Goal: Information Seeking & Learning: Learn about a topic

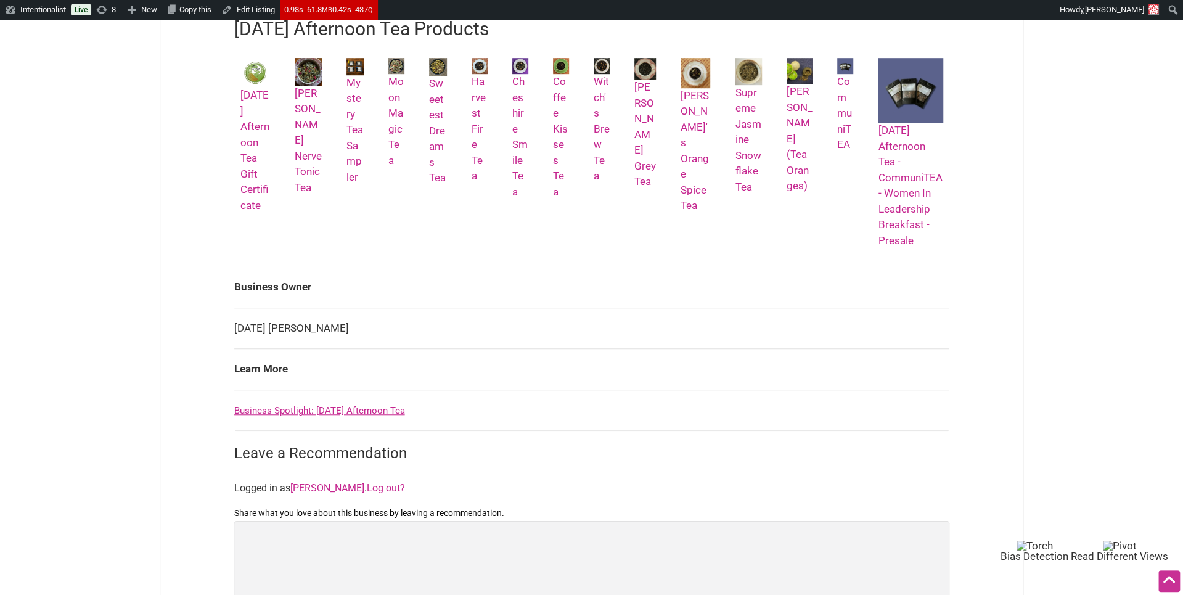
scroll to position [584, 0]
click at [337, 406] on link "Business Spotlight: [DATE] Afternoon Tea" at bounding box center [319, 410] width 171 height 11
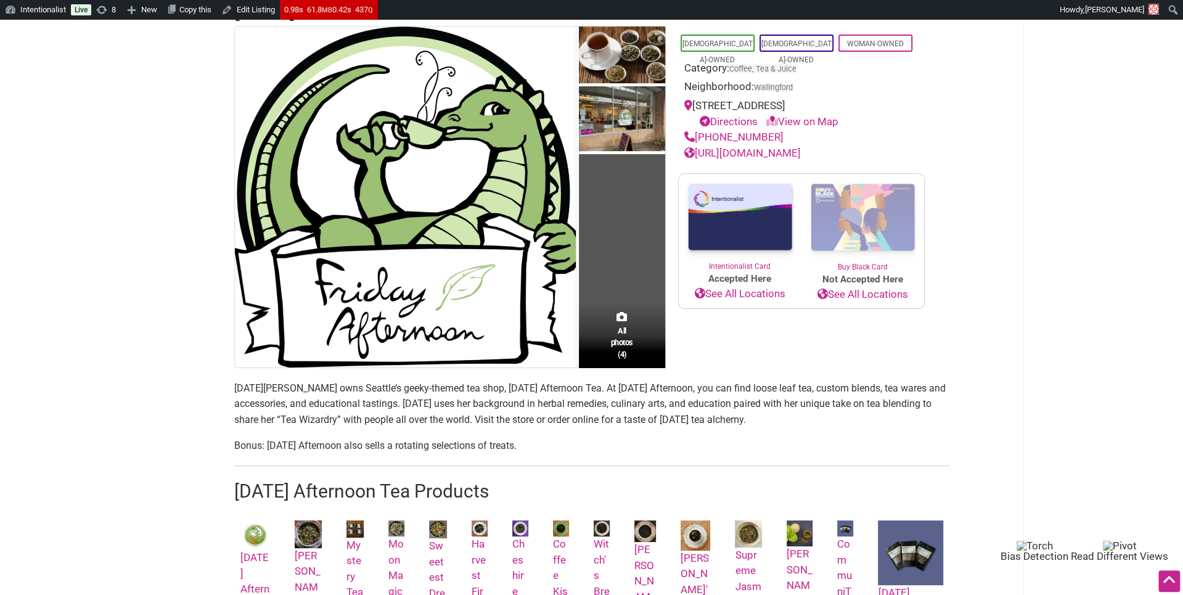
scroll to position [136, 0]
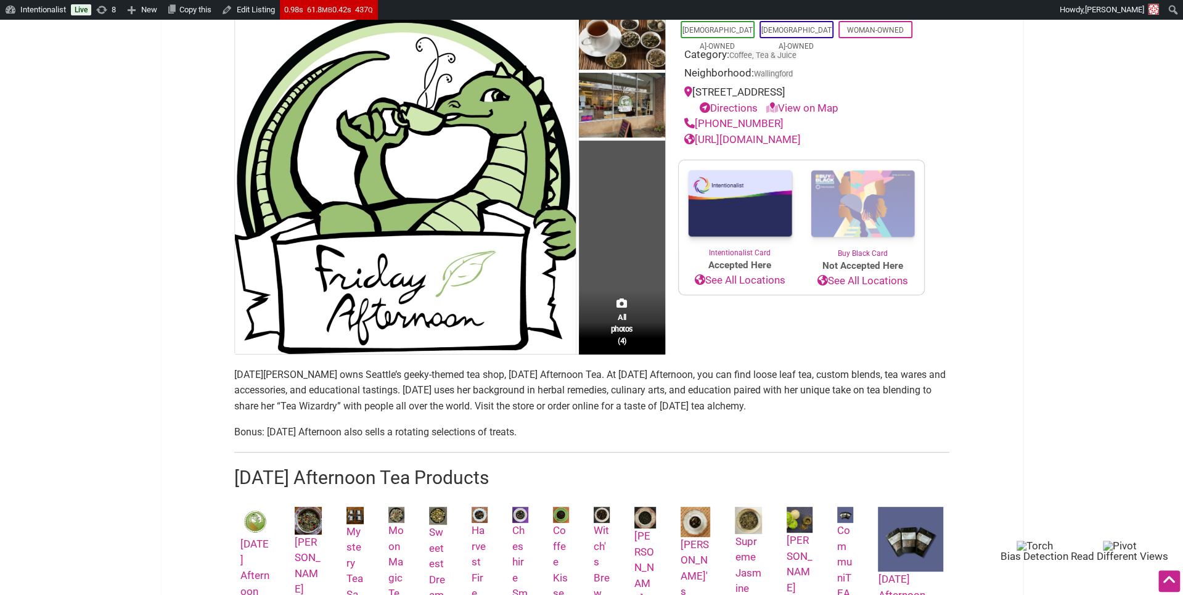
click at [460, 371] on p "Friday Elliott owns Seattle’s geeky-themed tea shop, Friday Afternoon Tea. At F…" at bounding box center [591, 390] width 715 height 47
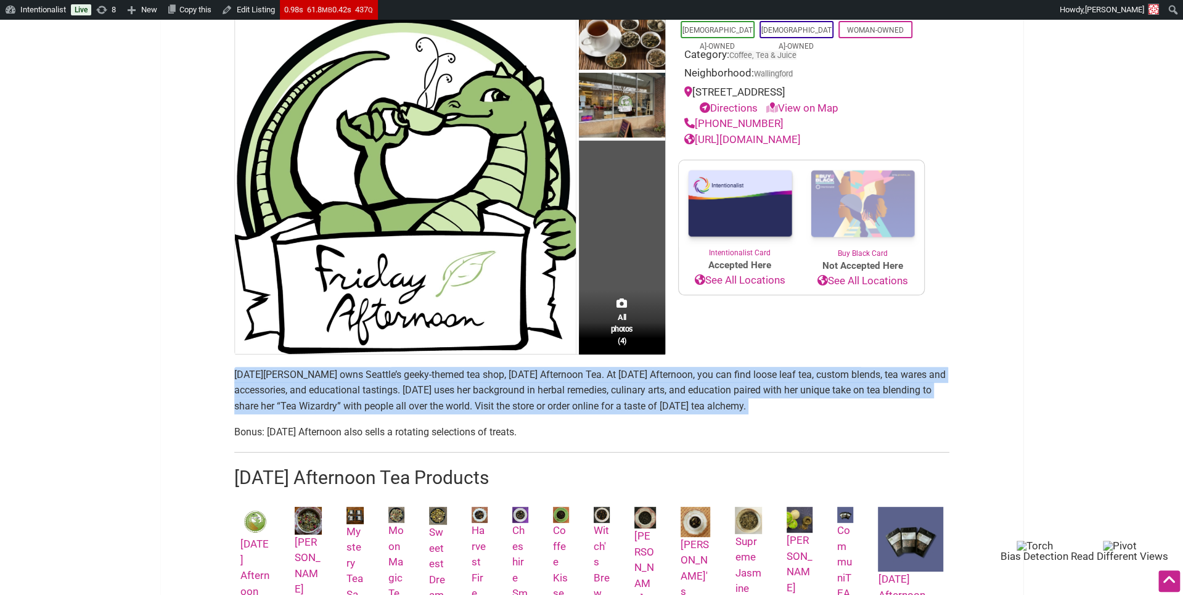
click at [460, 371] on p "Friday Elliott owns Seattle’s geeky-themed tea shop, Friday Afternoon Tea. At F…" at bounding box center [591, 390] width 715 height 47
copy section "Friday Elliott owns Seattle’s geeky-themed tea shop, Friday Afternoon Tea. At F…"
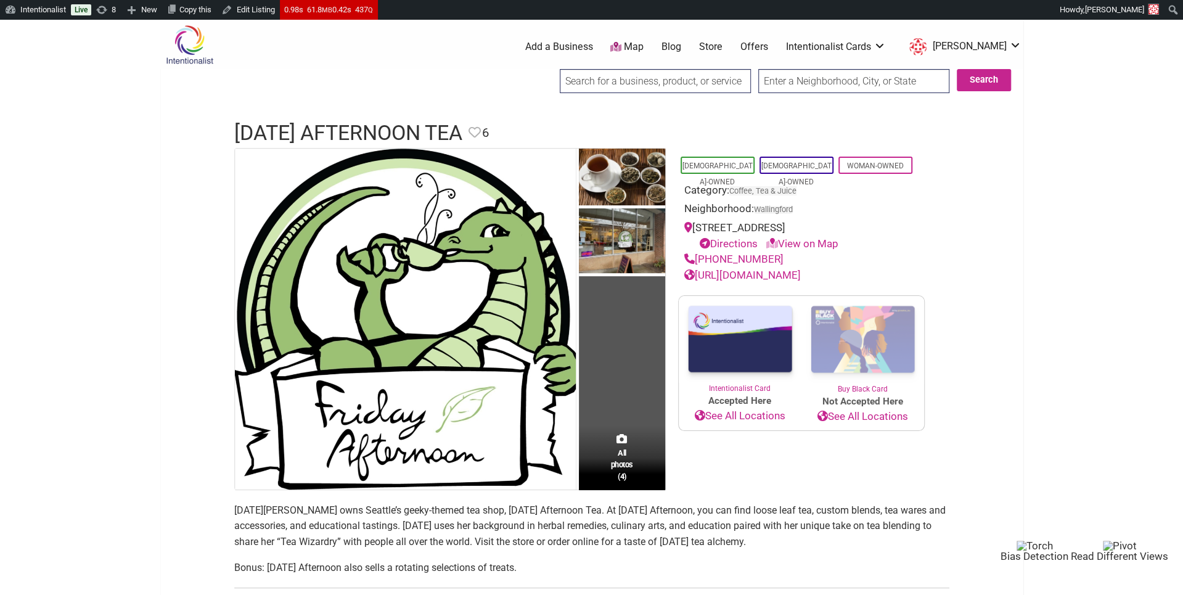
click at [690, 83] on input "search" at bounding box center [655, 81] width 191 height 24
type input "Chamoriken"
click at [547, 69] on input "Search" at bounding box center [570, 81] width 47 height 25
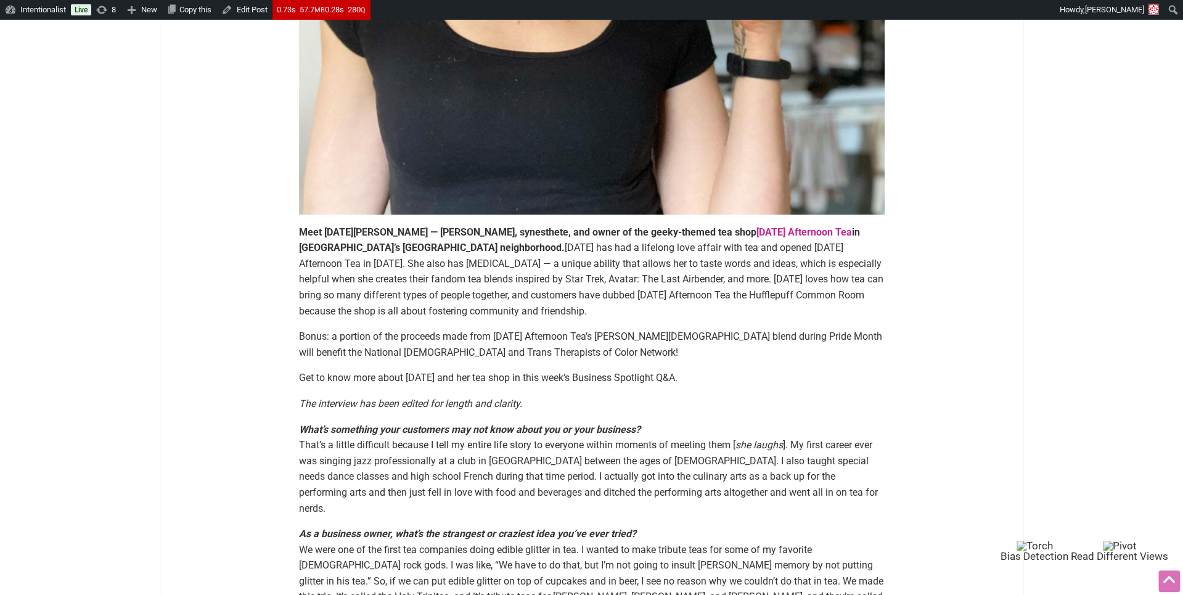
scroll to position [533, 0]
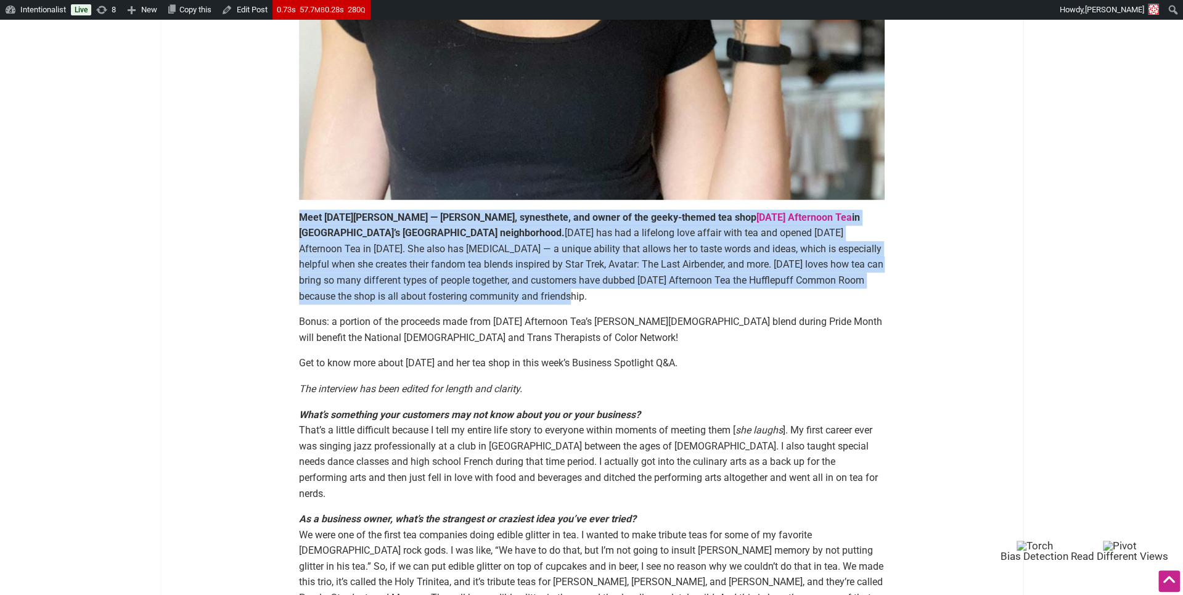
drag, startPoint x: 298, startPoint y: 219, endPoint x: 475, endPoint y: 296, distance: 193.2
click at [475, 296] on p "Meet Friday Elliott — Hufflepuff, synesthete, and owner of the geeky-themed tea…" at bounding box center [592, 257] width 586 height 95
copy p "Meet Friday Elliott — Hufflepuff, synesthete, and owner of the geeky-themed tea…"
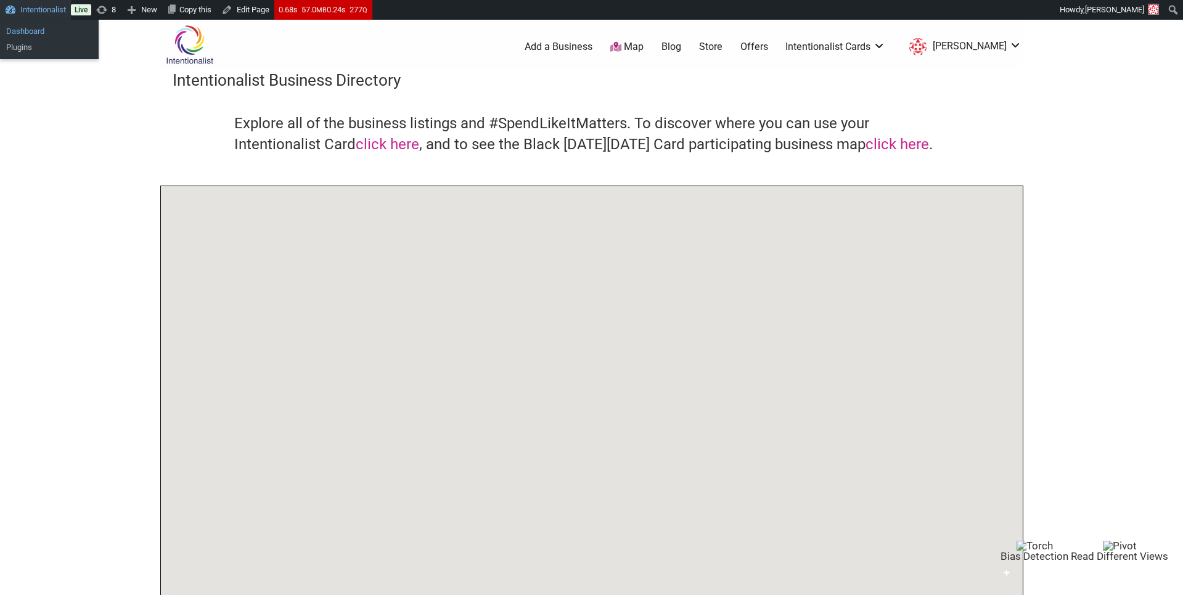
click at [37, 28] on link "Dashboard" at bounding box center [49, 31] width 99 height 16
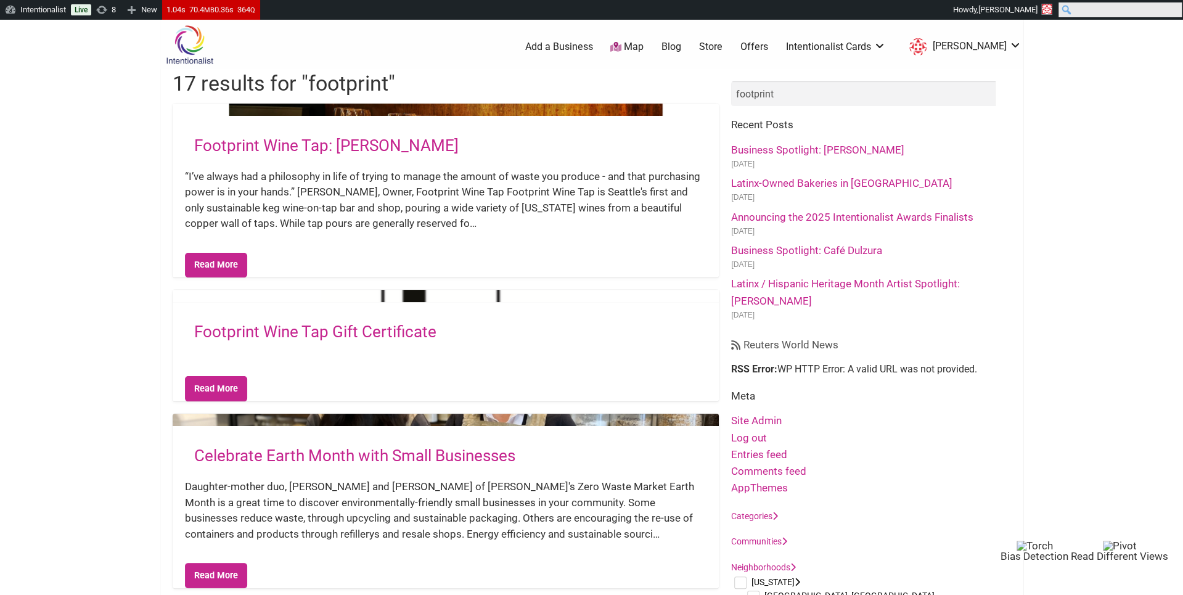
click at [1174, 5] on input "Search" at bounding box center [1119, 9] width 123 height 15
type input "[DATE] afternoon"
click input "Search" at bounding box center [0, 0] width 0 height 0
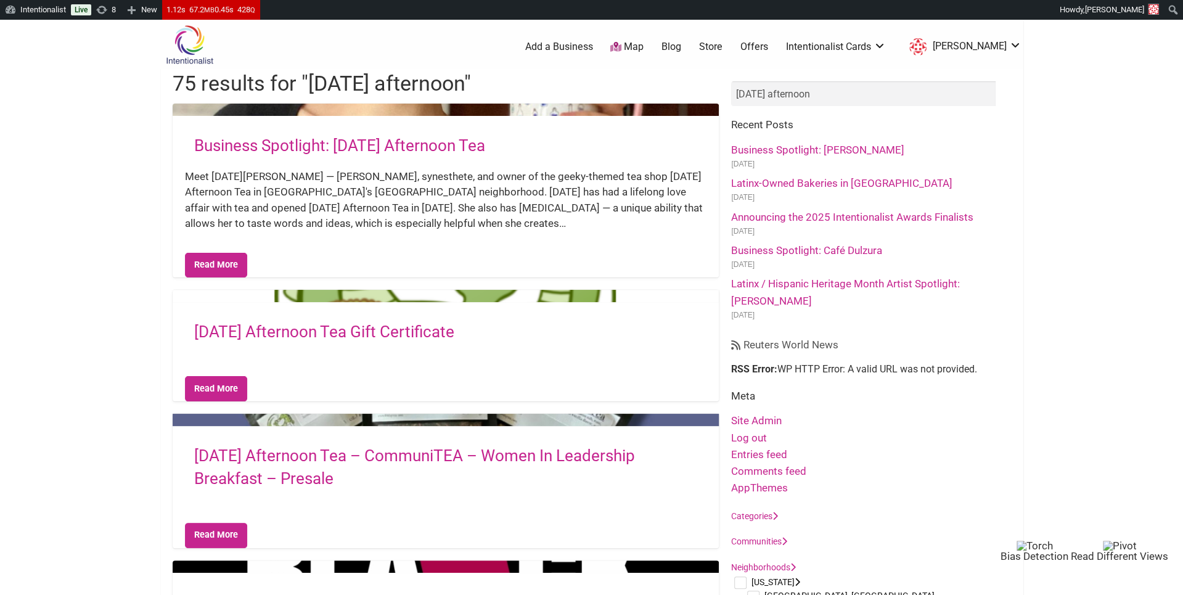
click at [403, 139] on link "Business Spotlight: [DATE] Afternoon Tea" at bounding box center [339, 145] width 291 height 18
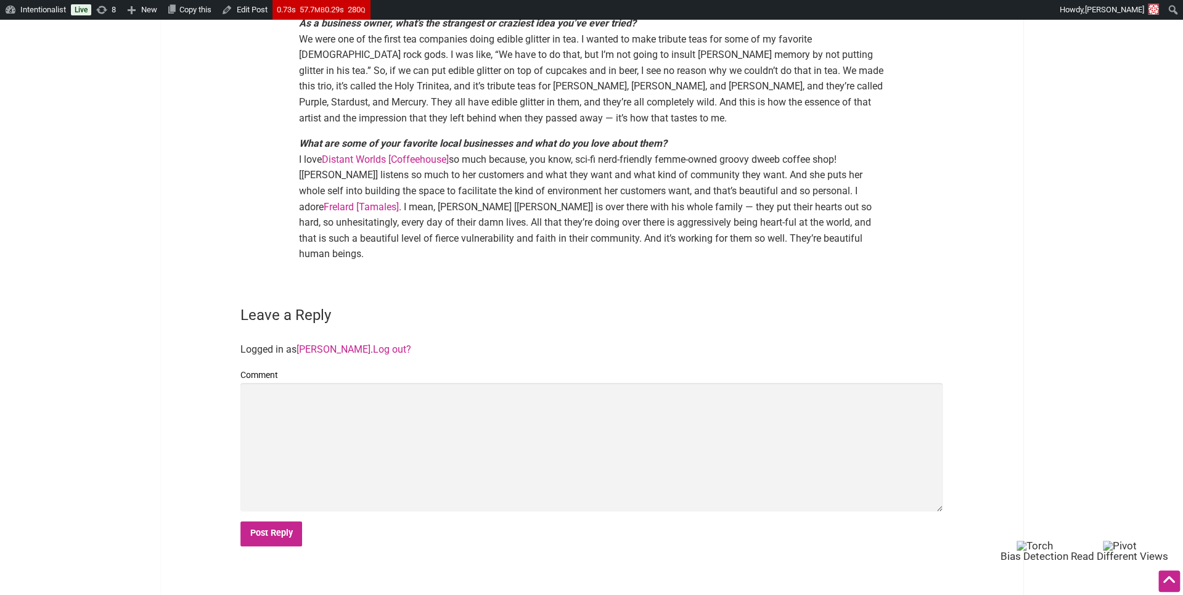
scroll to position [1029, 0]
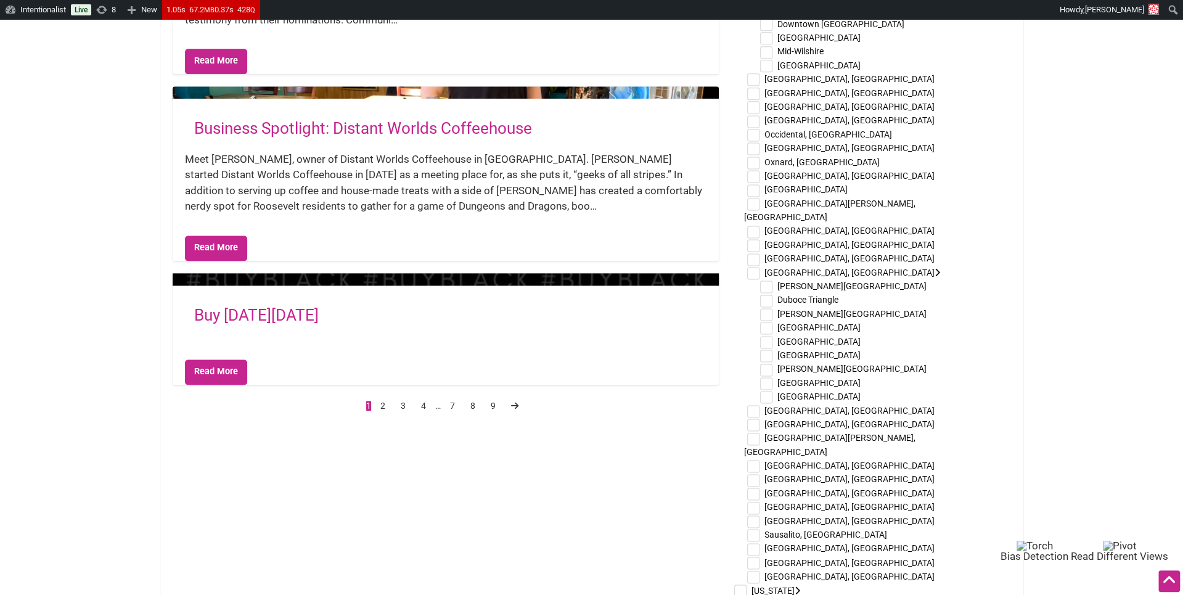
scroll to position [1243, 0]
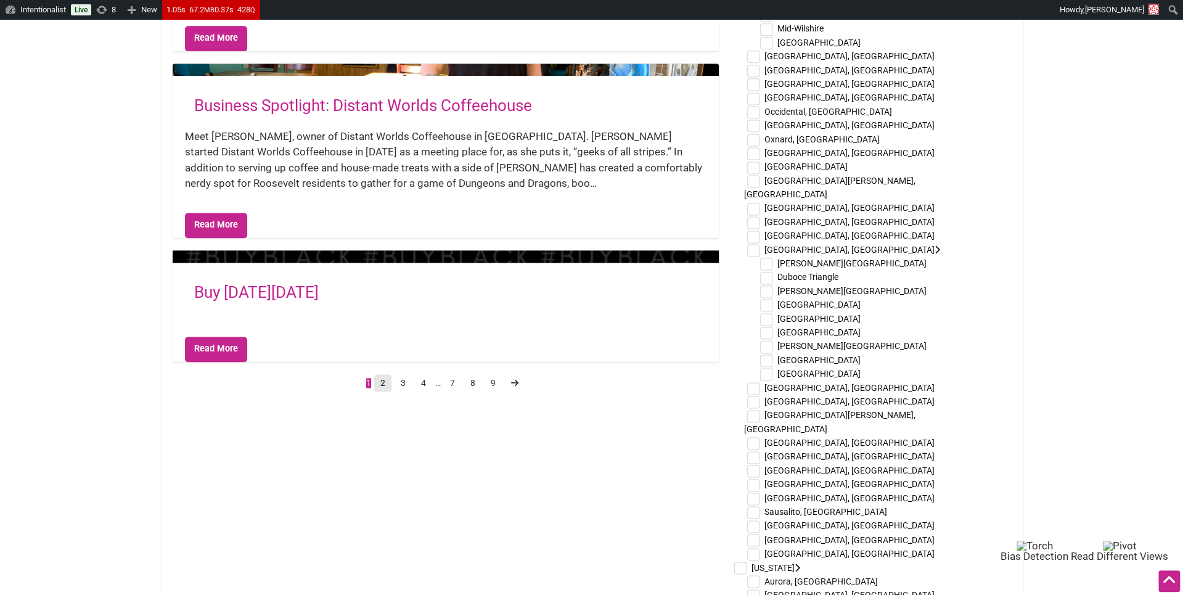
click at [383, 381] on link "2" at bounding box center [382, 382] width 17 height 17
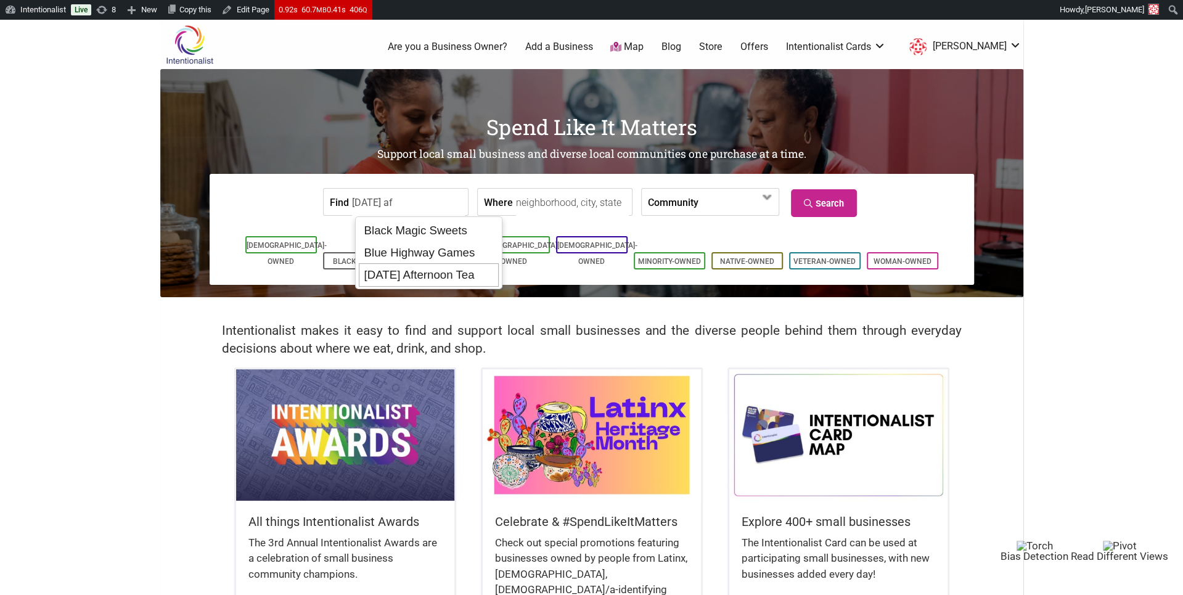
click at [416, 268] on div "[DATE] Afternoon Tea" at bounding box center [429, 274] width 140 height 23
type input "[DATE] Afternoon Tea"
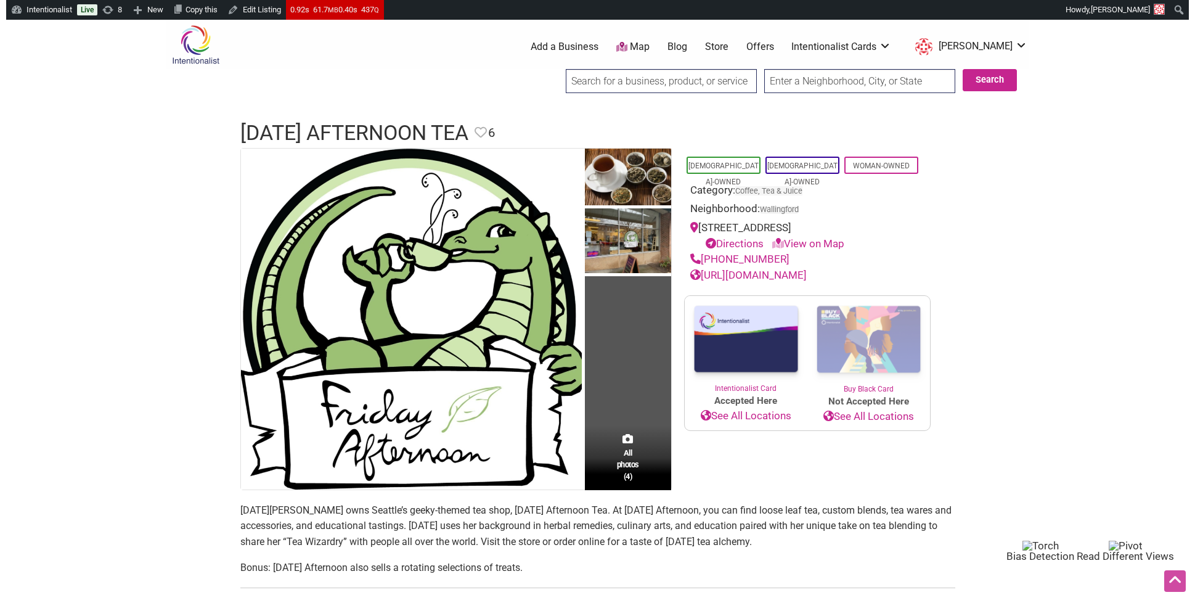
scroll to position [116, 0]
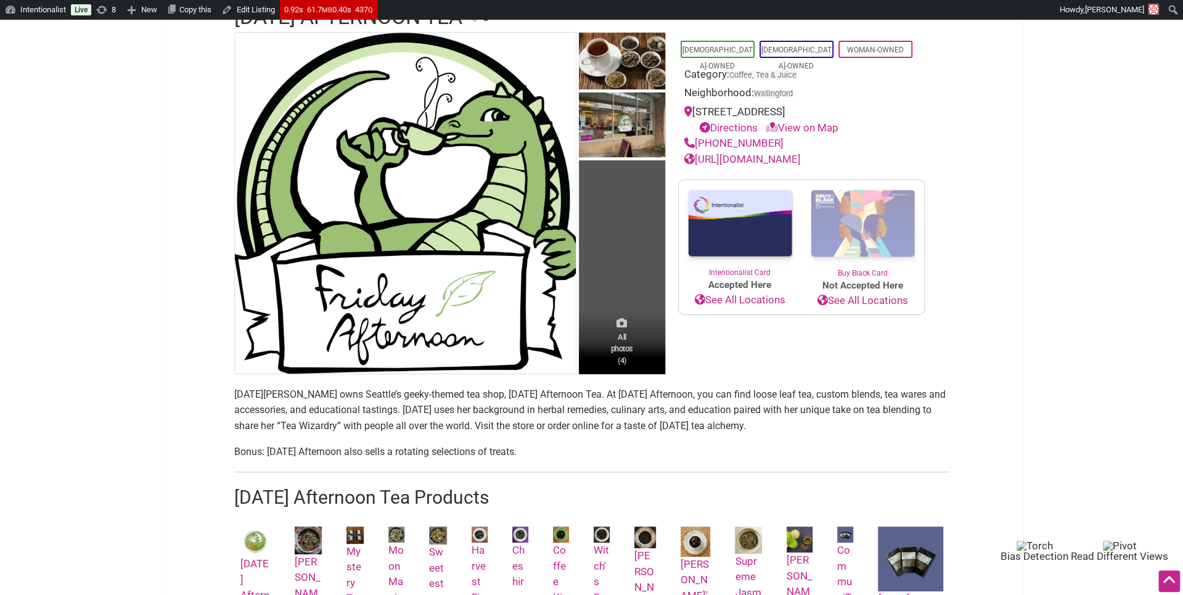
click at [618, 337] on span "All photos (4)" at bounding box center [622, 348] width 22 height 35
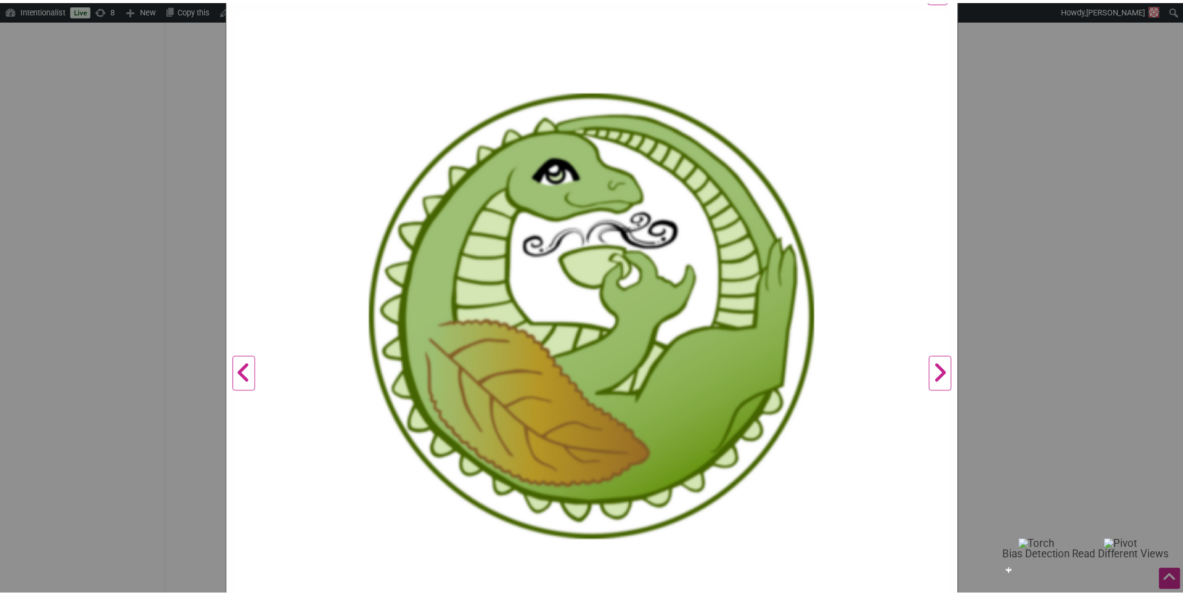
scroll to position [0, 0]
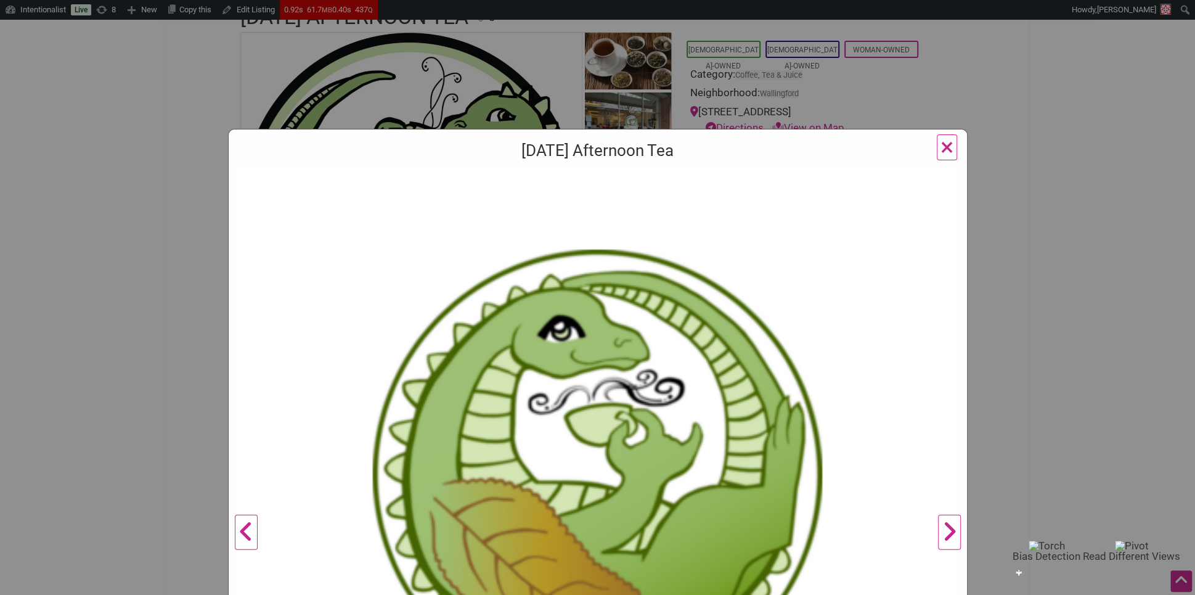
click at [942, 140] on span "×" at bounding box center [947, 147] width 13 height 29
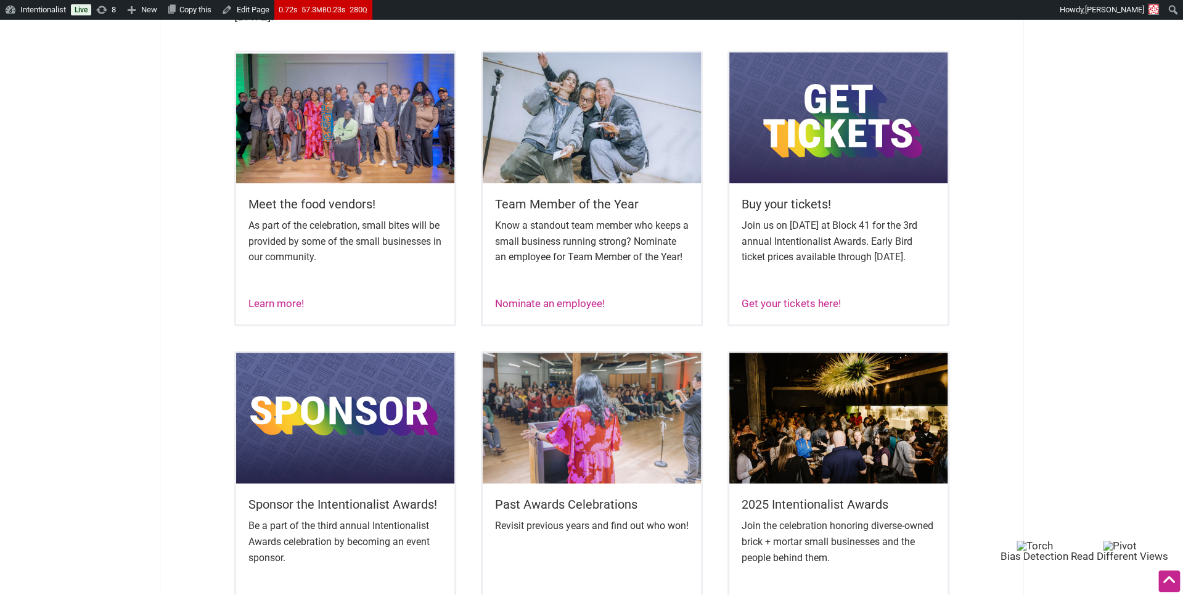
scroll to position [501, 0]
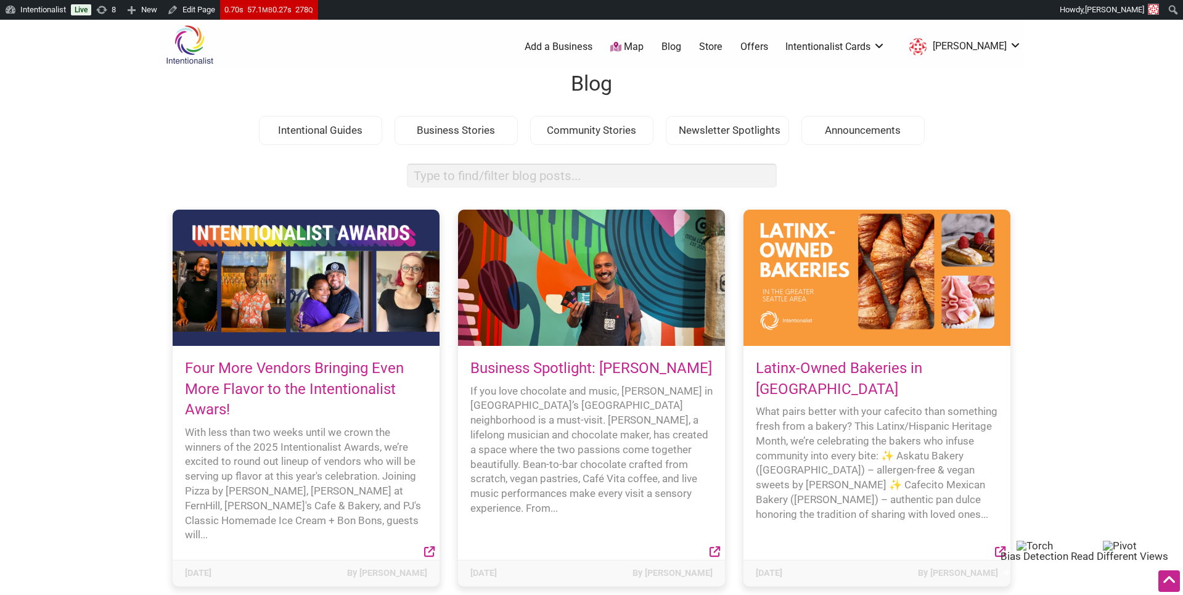
click at [284, 358] on h4 "Four More Vendors Bringing Even More Flavor to the Intentionalist Awars!" at bounding box center [306, 389] width 242 height 62
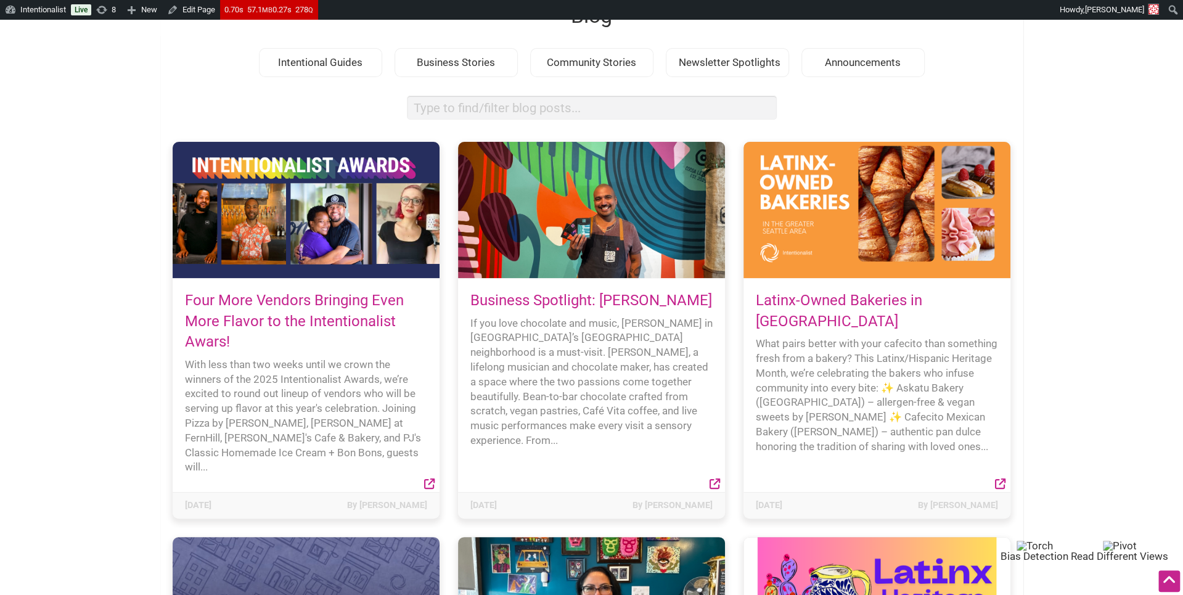
scroll to position [68, 0]
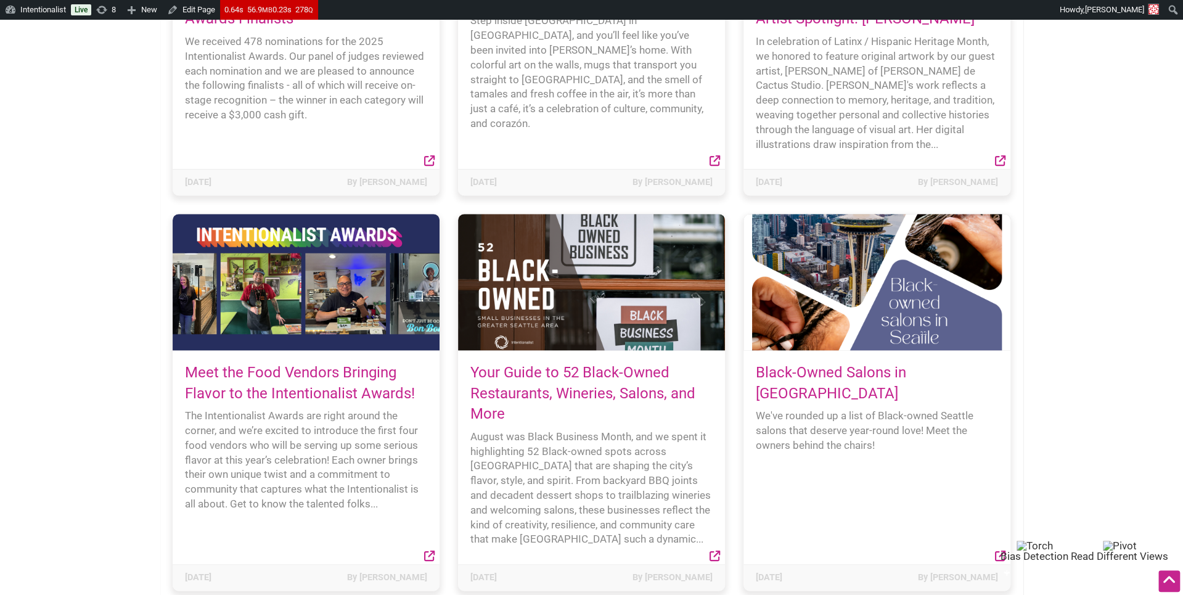
scroll to position [765, 0]
click at [367, 301] on div at bounding box center [306, 281] width 267 height 136
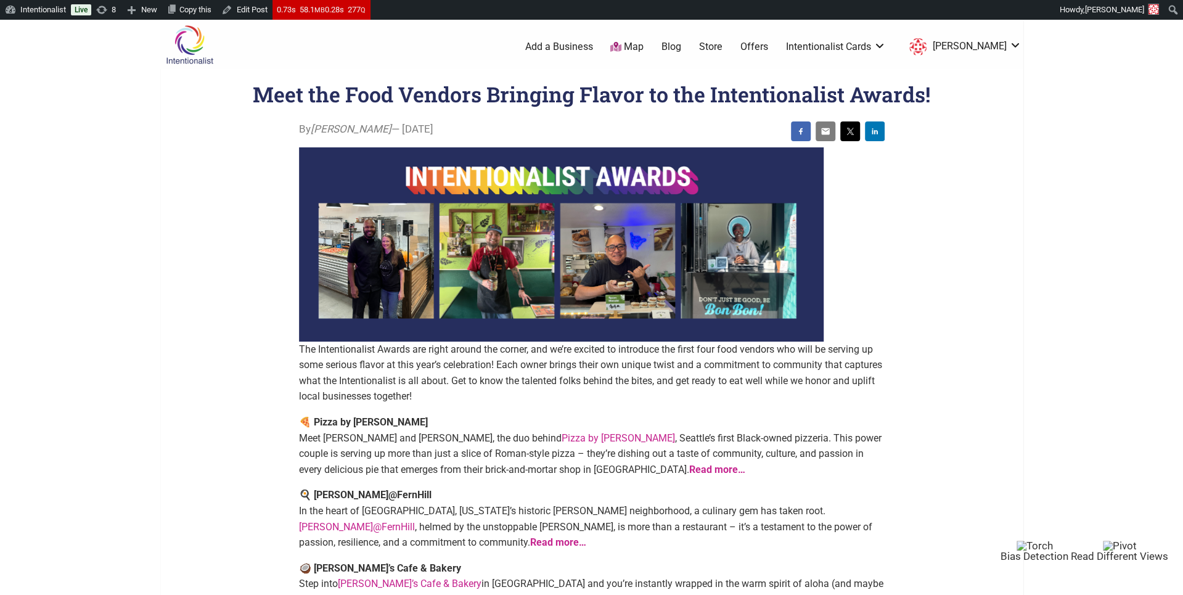
click at [681, 46] on link "Blog" at bounding box center [671, 47] width 20 height 14
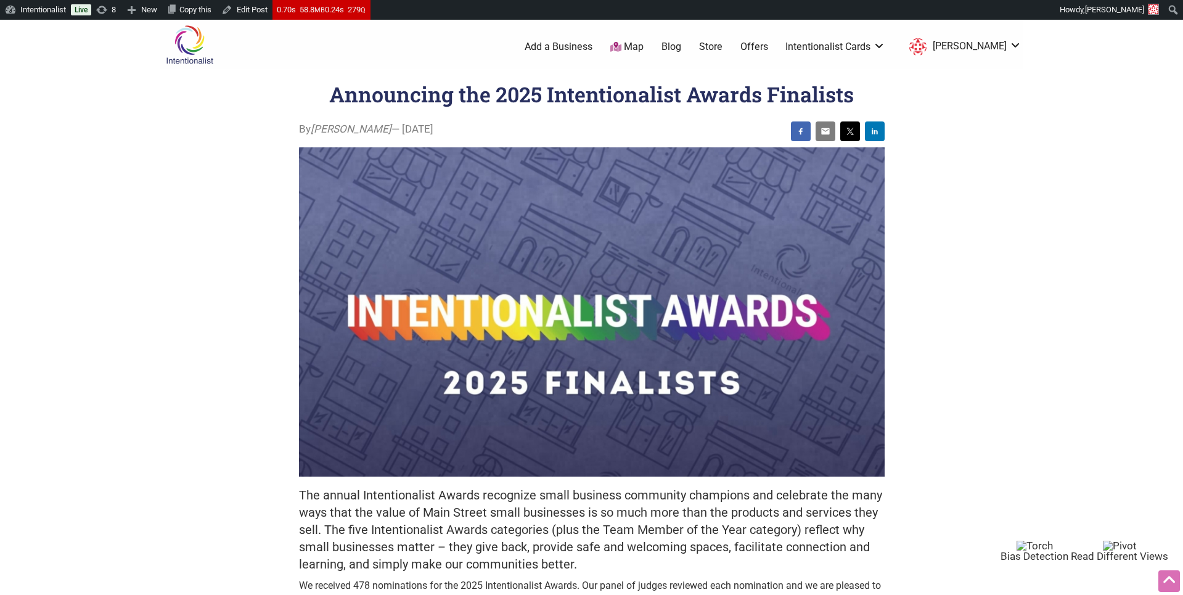
scroll to position [307, 0]
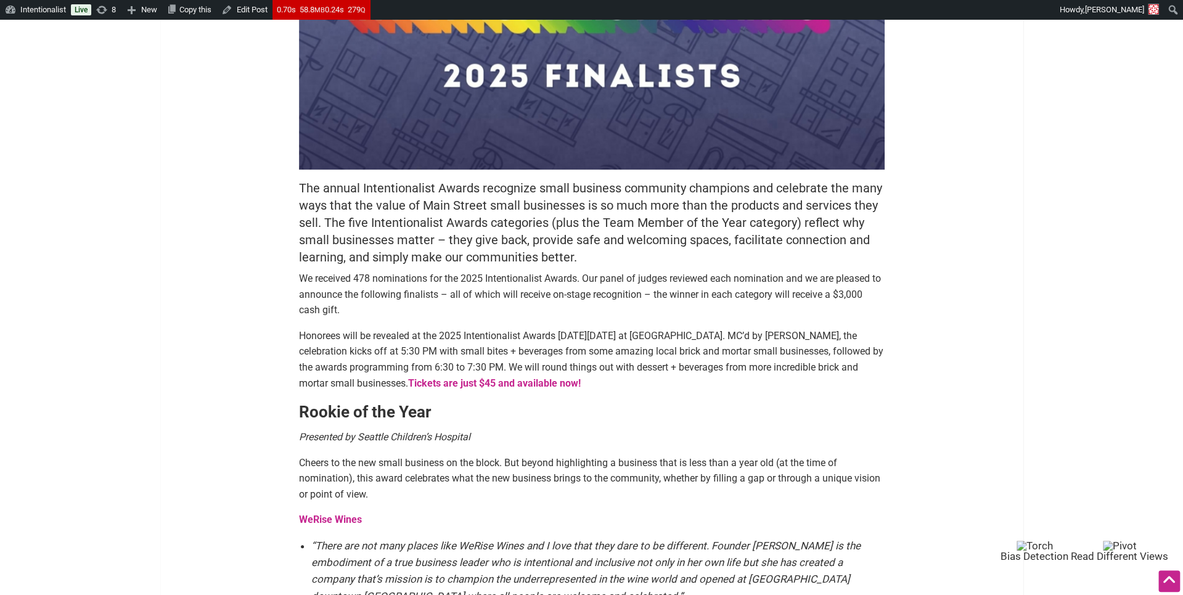
click at [364, 235] on h5 "The annual Intentionalist Awards recognize small business community champions a…" at bounding box center [592, 222] width 586 height 86
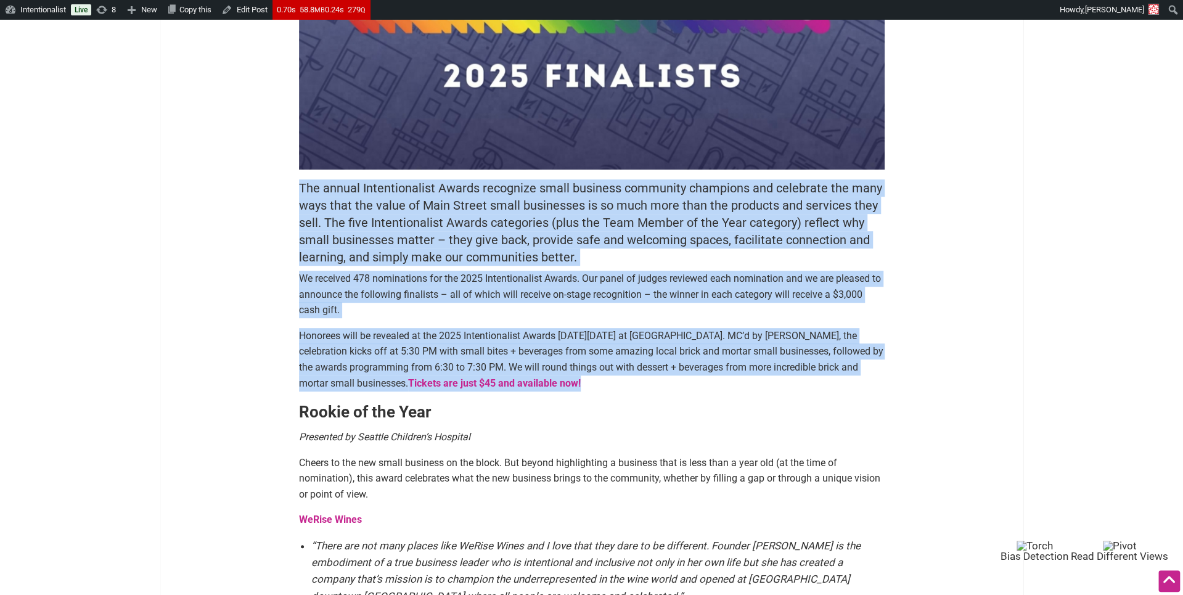
drag, startPoint x: 300, startPoint y: 193, endPoint x: 279, endPoint y: 396, distance: 203.8
copy div "Lor ipsumd Sitametconsect Adipis elitseddo eiusm temporin utlaboree doloremag a…"
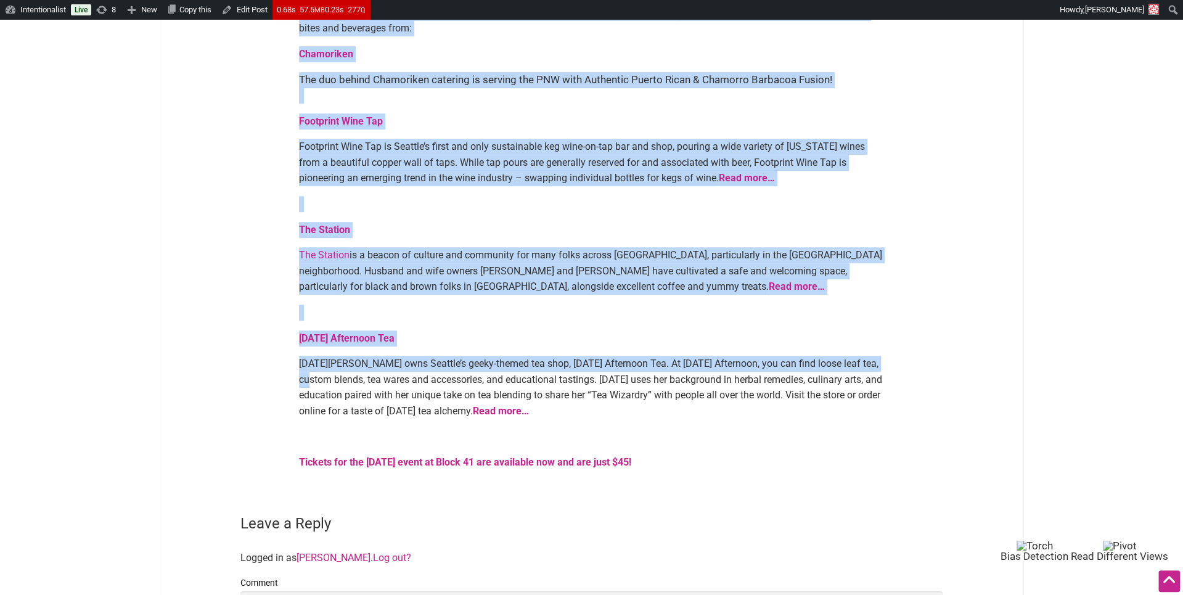
scroll to position [380, 0]
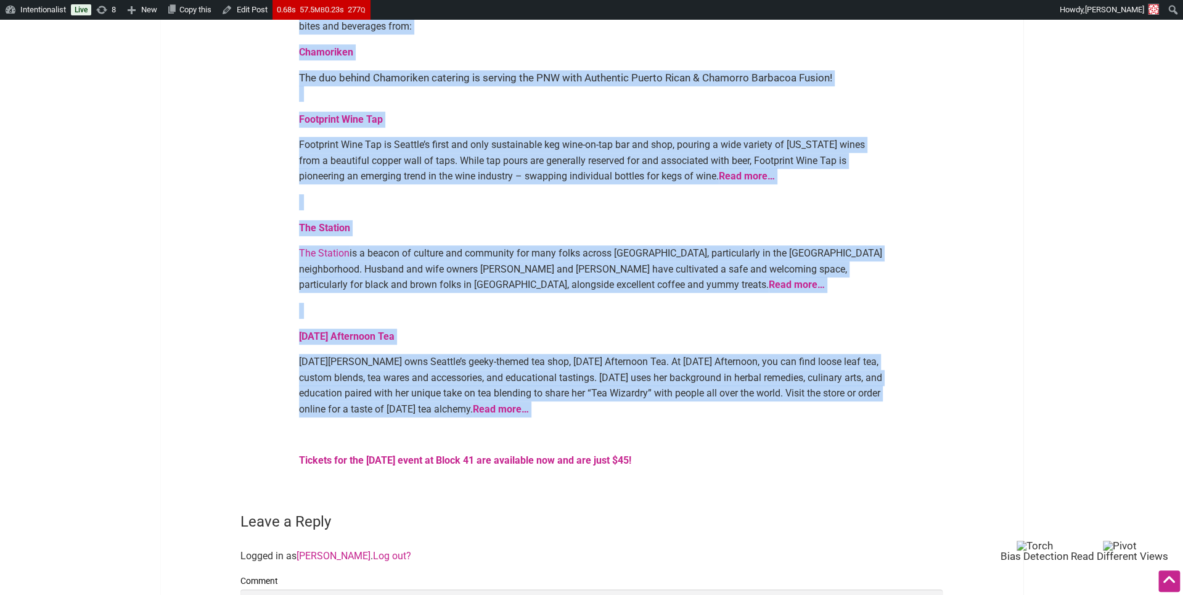
drag, startPoint x: 290, startPoint y: 267, endPoint x: 292, endPoint y: 409, distance: 141.1
click at [292, 409] on article "By Sarah — October 2, 2025 With less than two weeks until we crown the winners …" at bounding box center [592, 110] width 610 height 737
copy div "With less than two weeks until we crown the winners of the 2025 Intentionalist …"
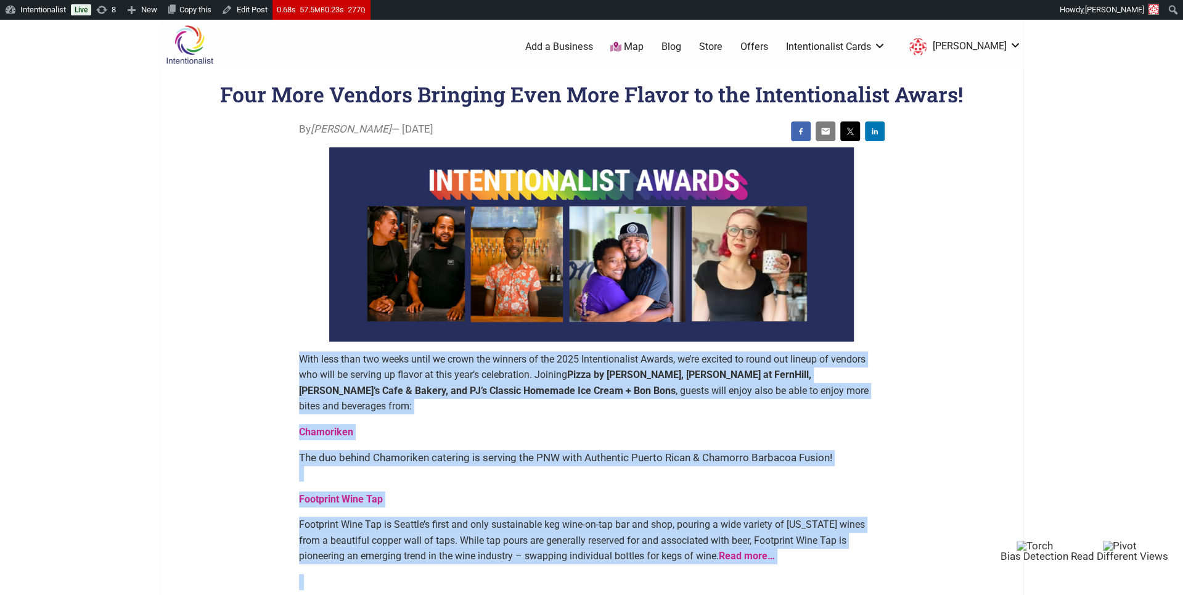
click at [681, 43] on link "Blog" at bounding box center [671, 47] width 20 height 14
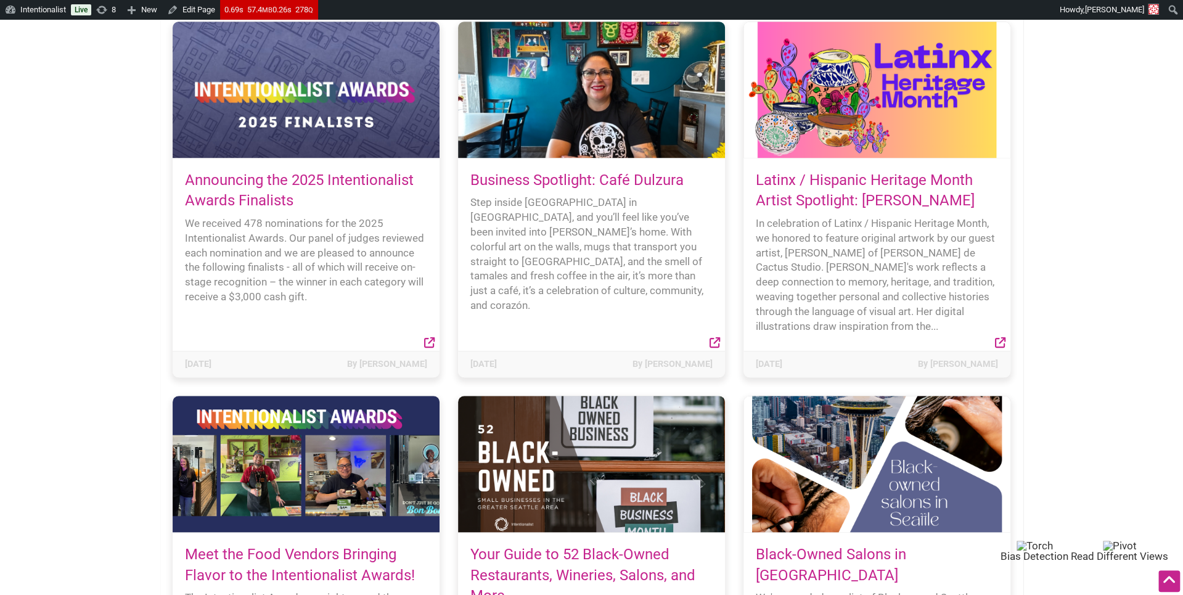
scroll to position [600, 0]
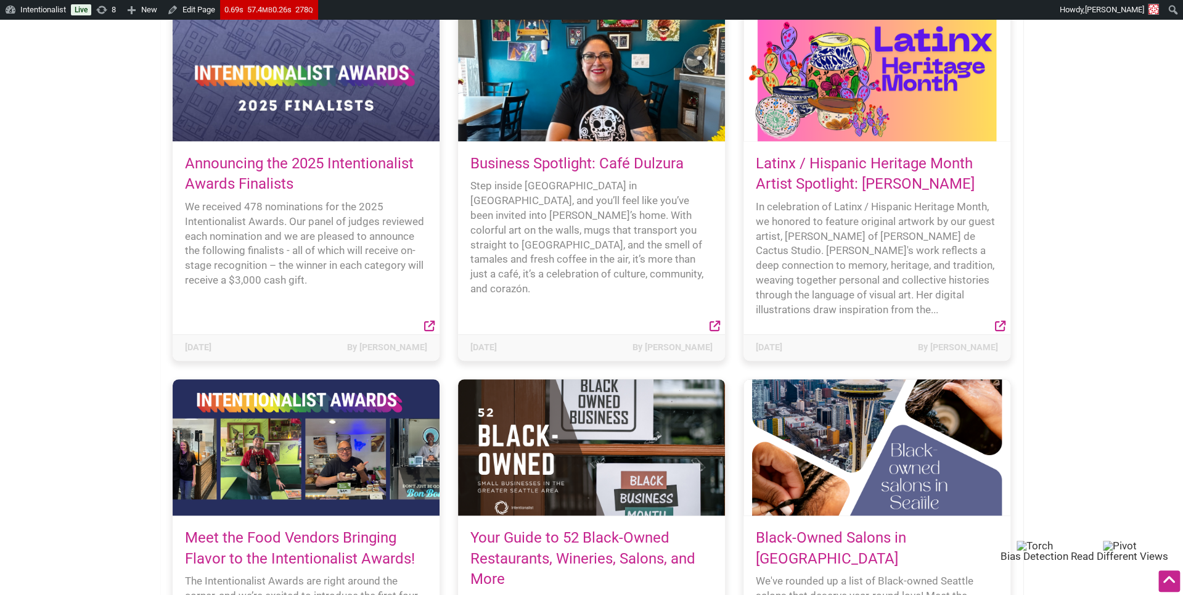
click at [343, 155] on link "Announcing the 2025 Intentionalist Awards Finalists" at bounding box center [299, 174] width 229 height 38
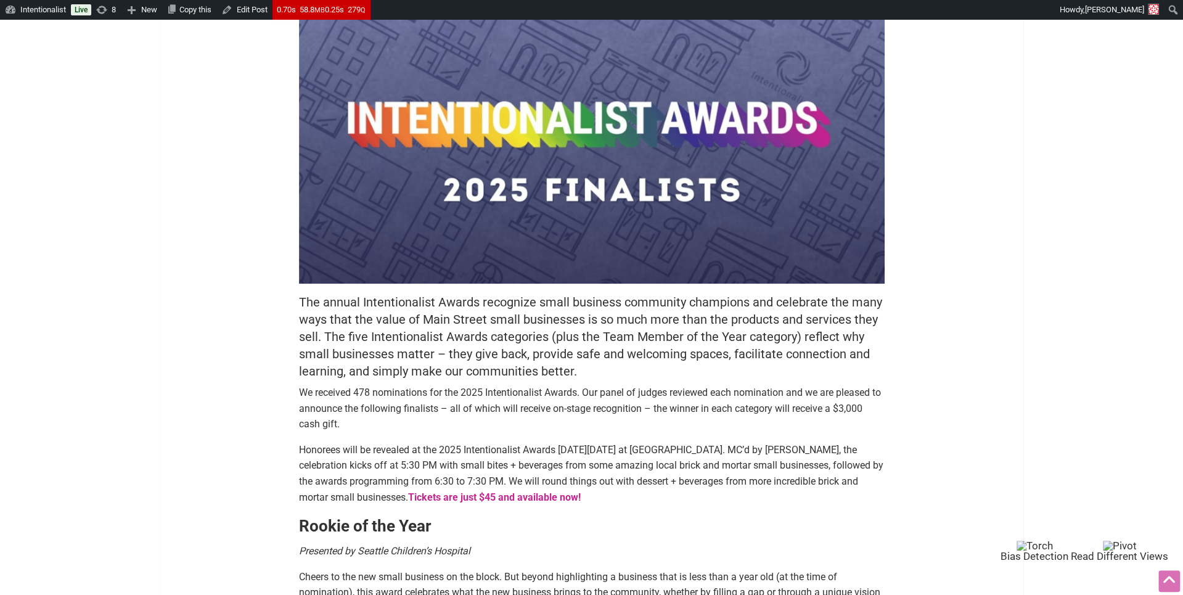
scroll to position [253, 0]
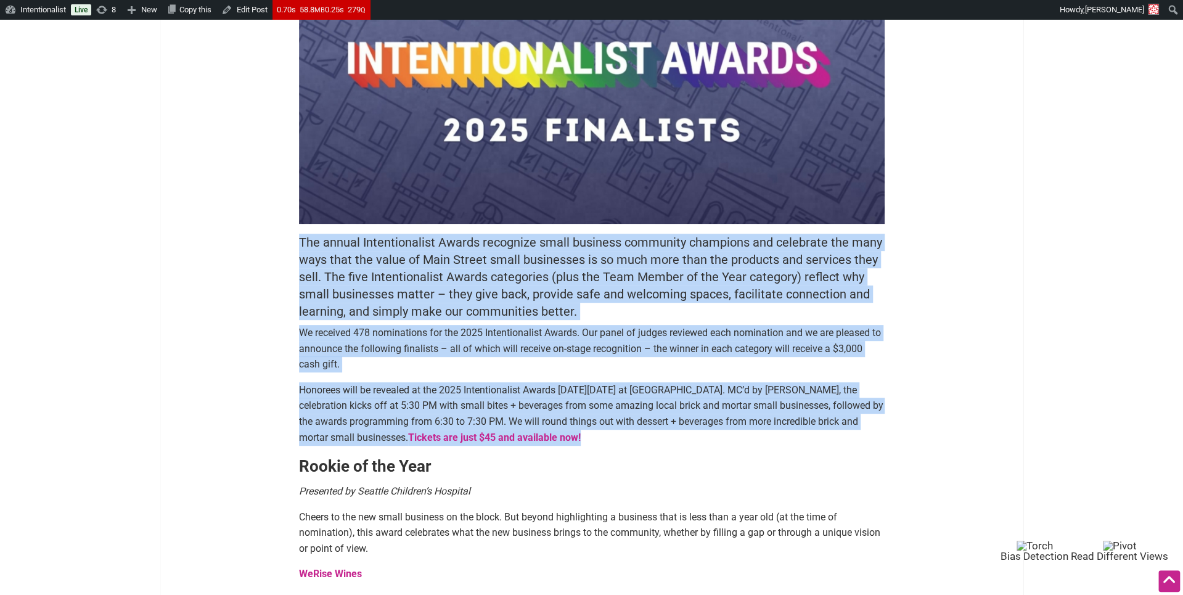
drag, startPoint x: 293, startPoint y: 241, endPoint x: 294, endPoint y: 452, distance: 210.8
copy div "The annual Intentionalist Awards recognize small business community champions a…"
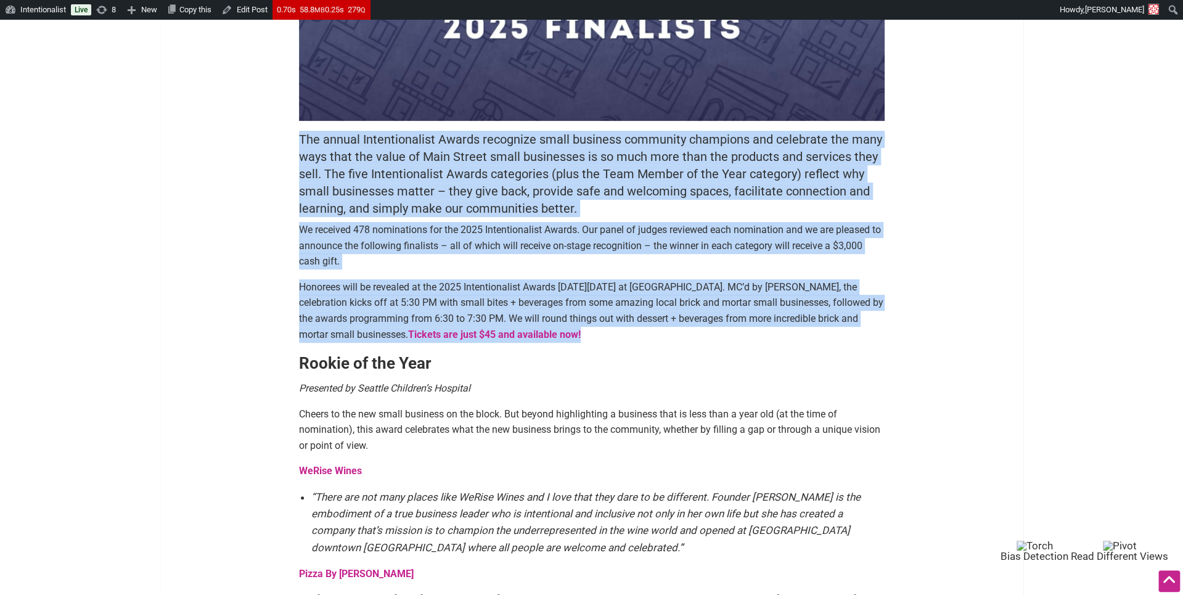
scroll to position [357, 0]
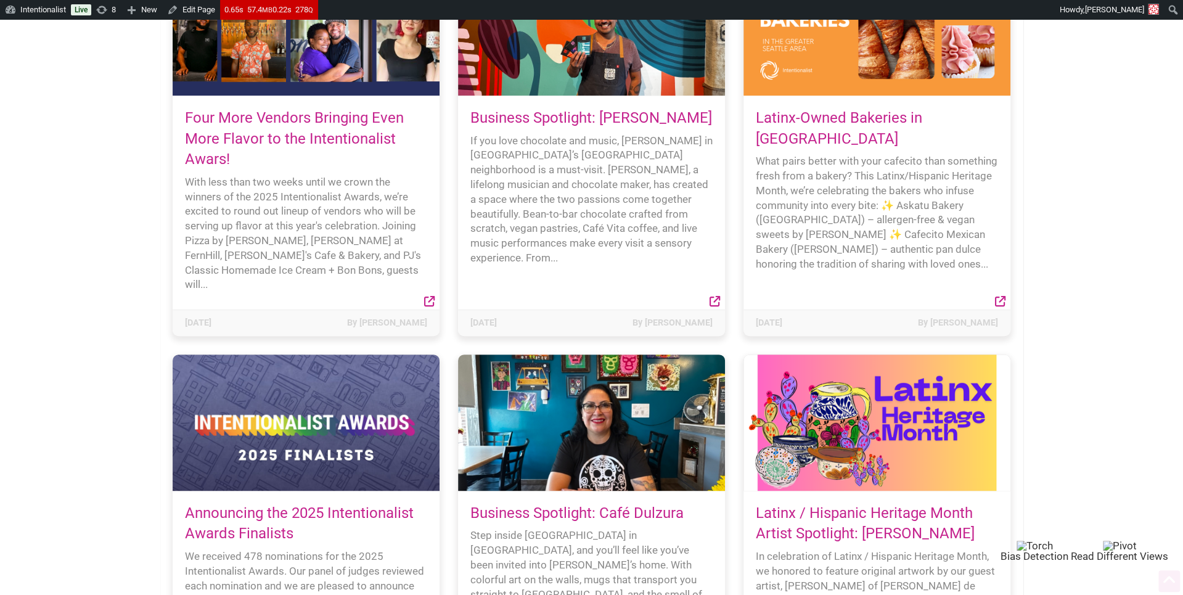
scroll to position [353, 0]
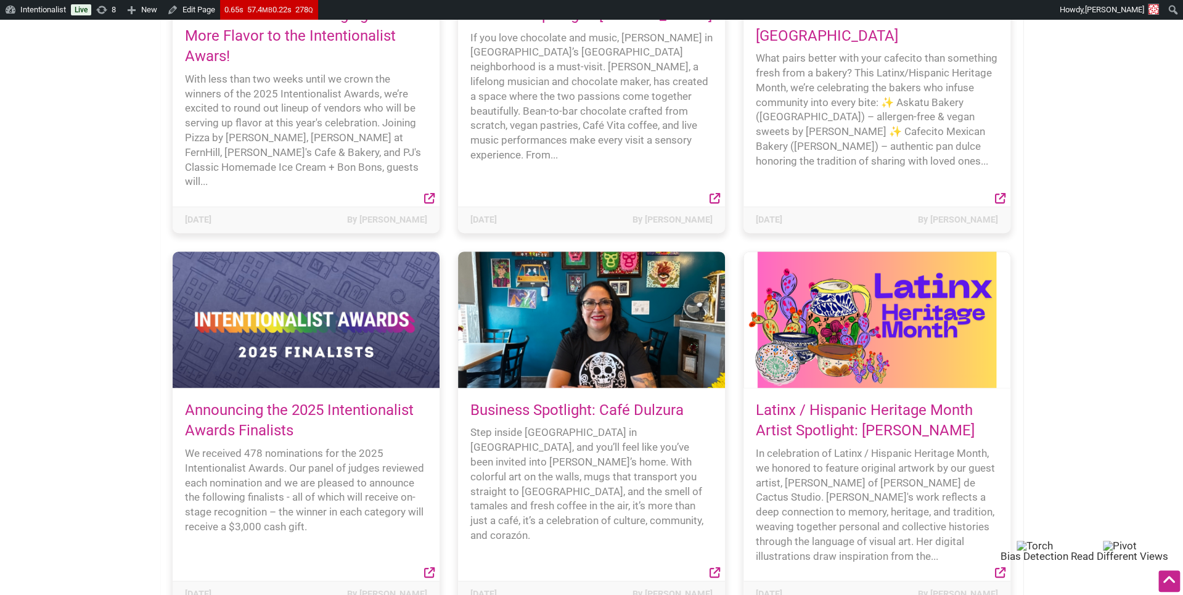
click at [291, 401] on link "Announcing the 2025 Intentionalist Awards Finalists" at bounding box center [299, 420] width 229 height 38
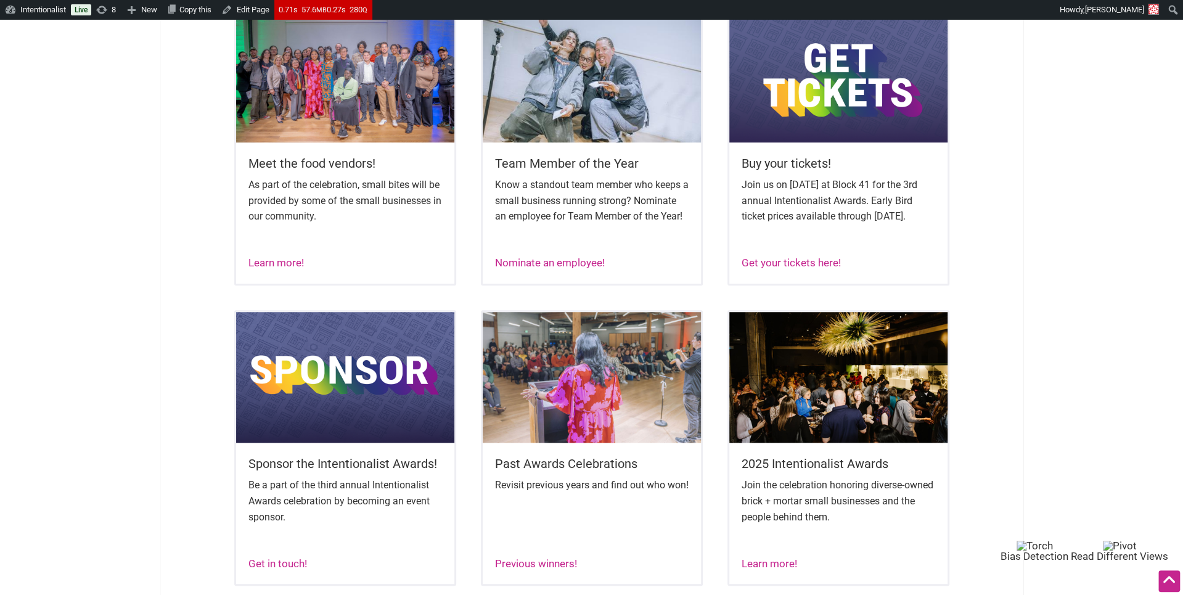
scroll to position [545, 0]
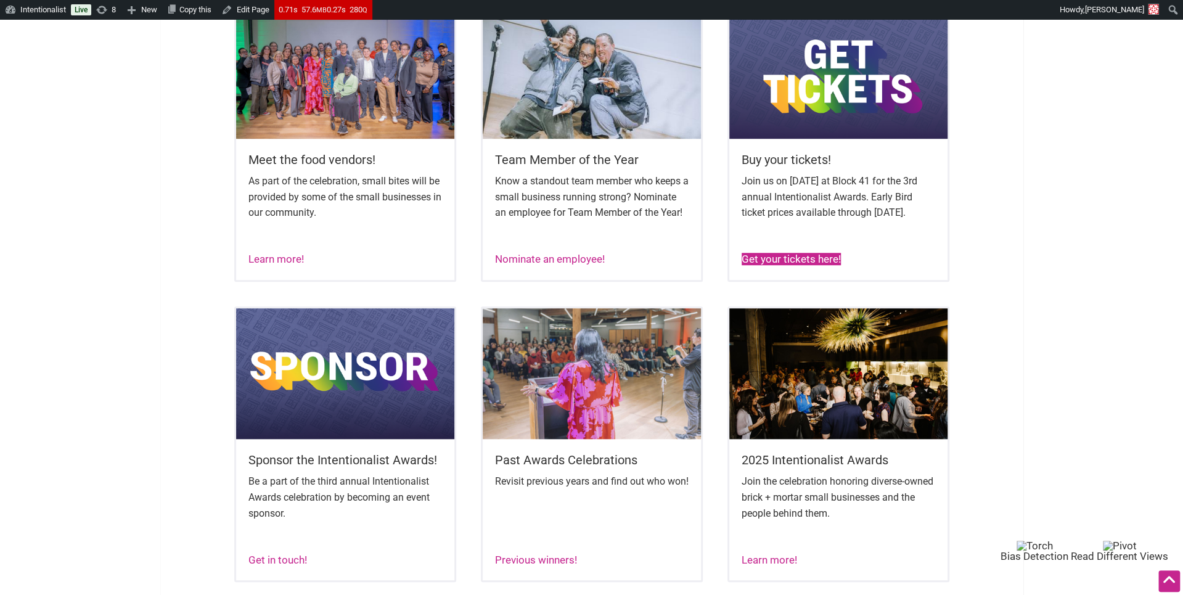
click at [777, 265] on link "Get your tickets here!" at bounding box center [790, 259] width 99 height 12
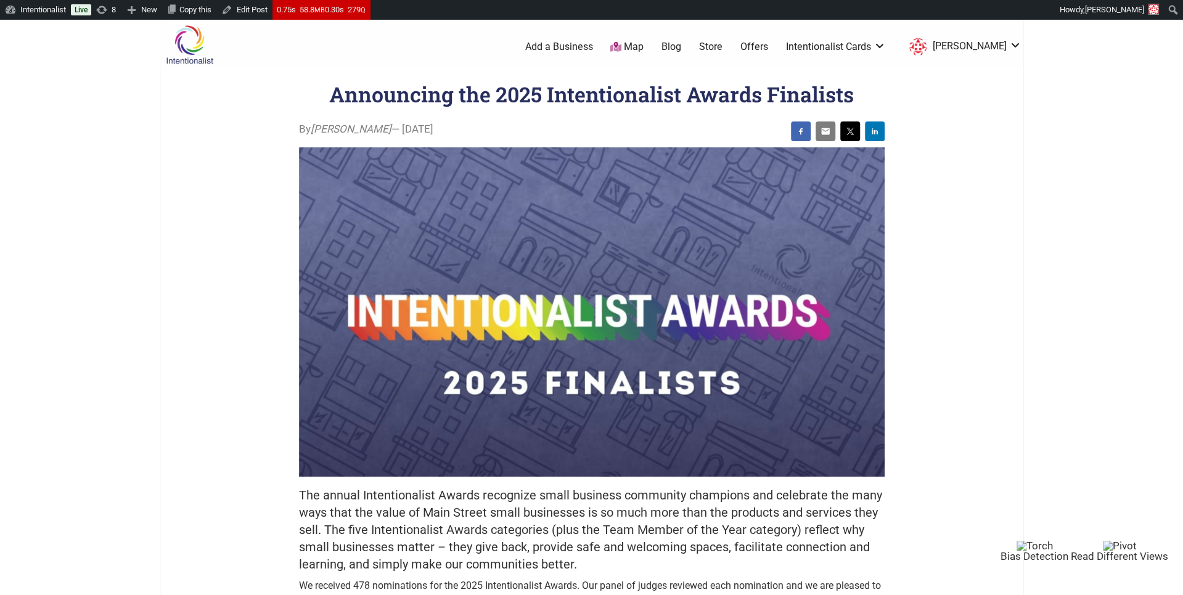
scroll to position [84, 0]
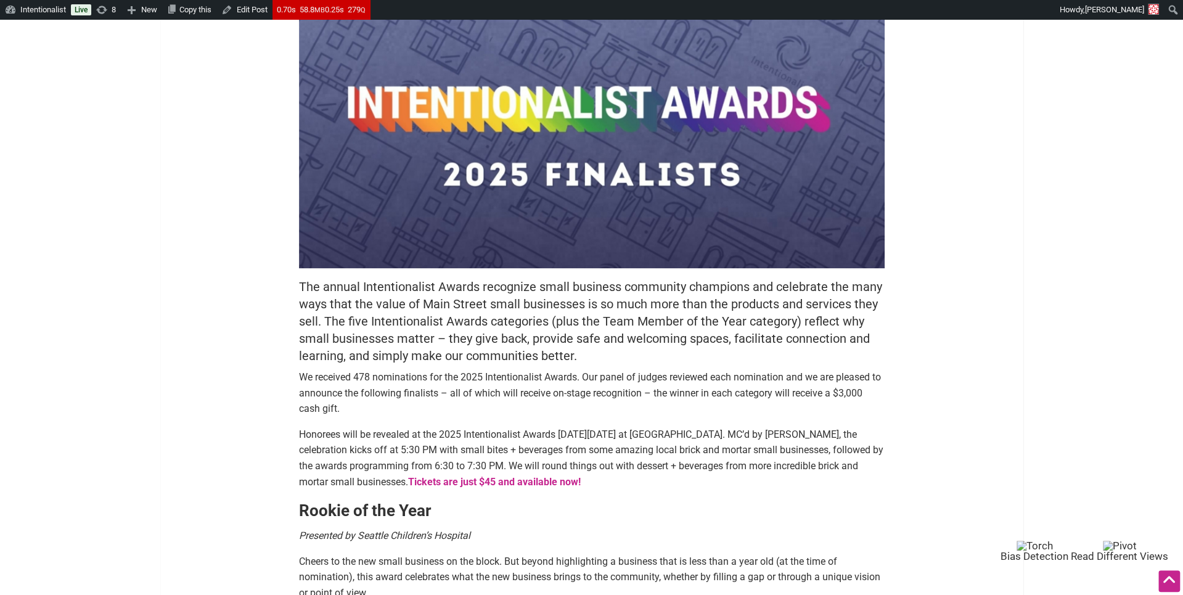
scroll to position [28, 0]
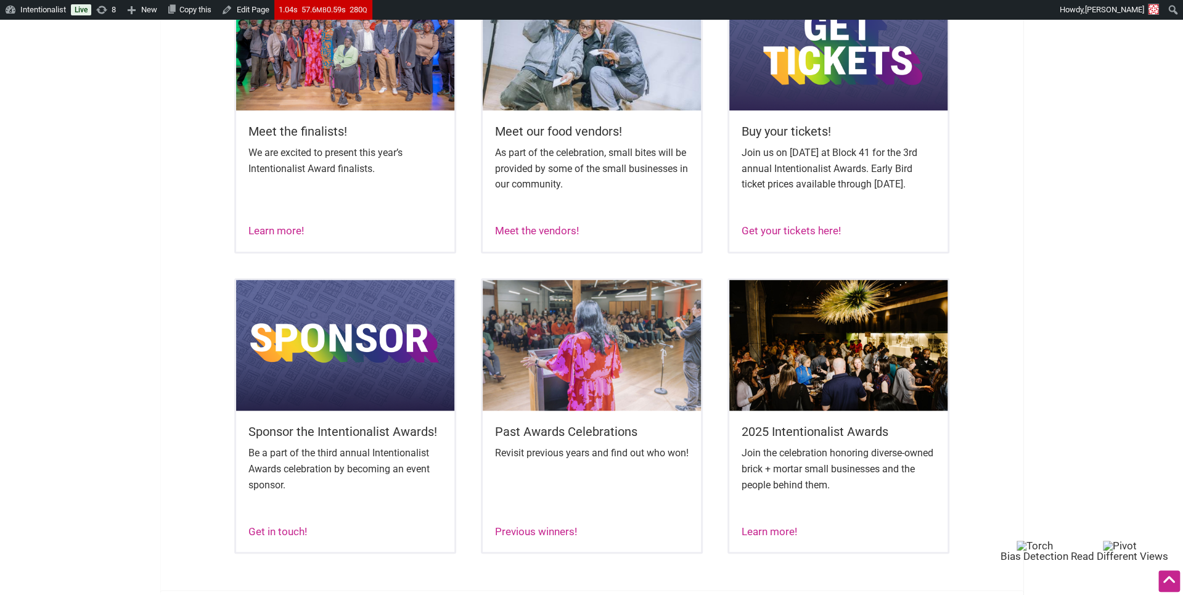
scroll to position [575, 0]
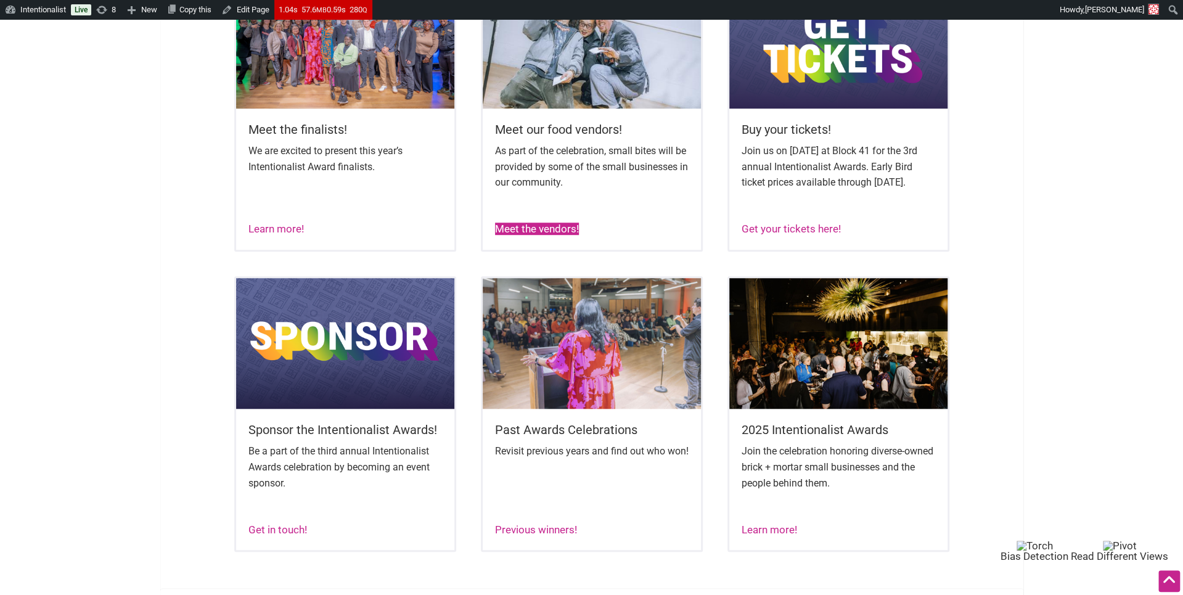
click at [557, 235] on link "Meet the vendors!" at bounding box center [537, 228] width 84 height 12
